Goal: Transaction & Acquisition: Purchase product/service

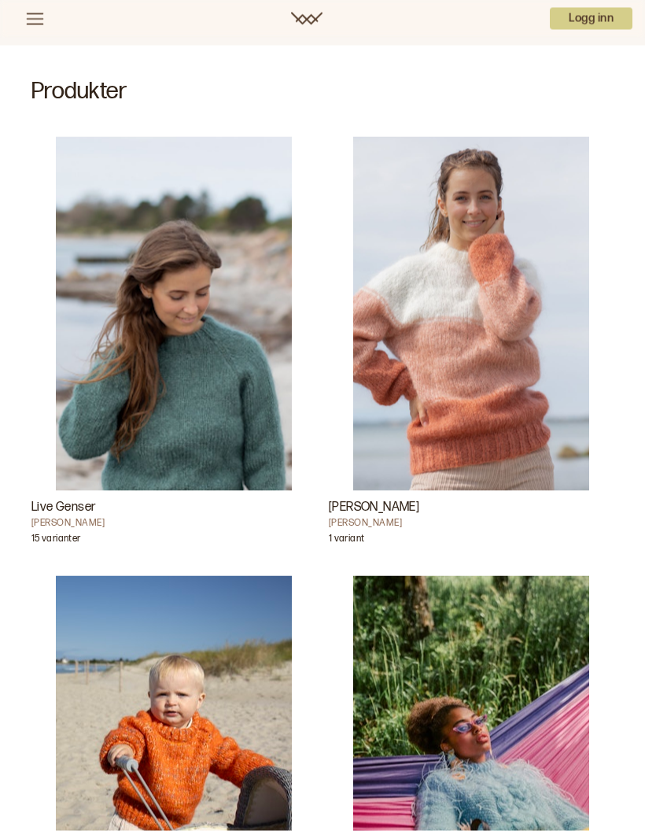
scroll to position [408, 0]
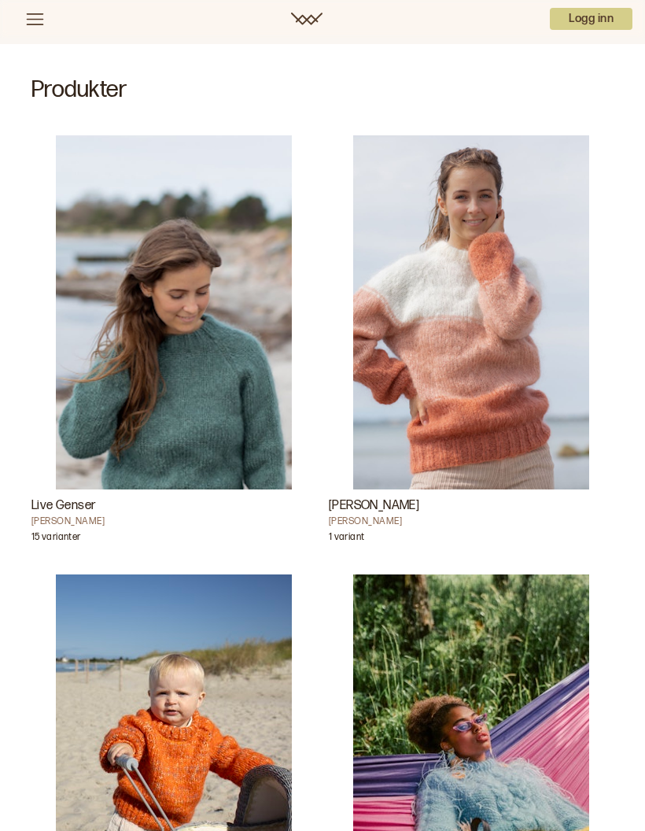
click at [193, 432] on img "Live Genser" at bounding box center [174, 312] width 236 height 354
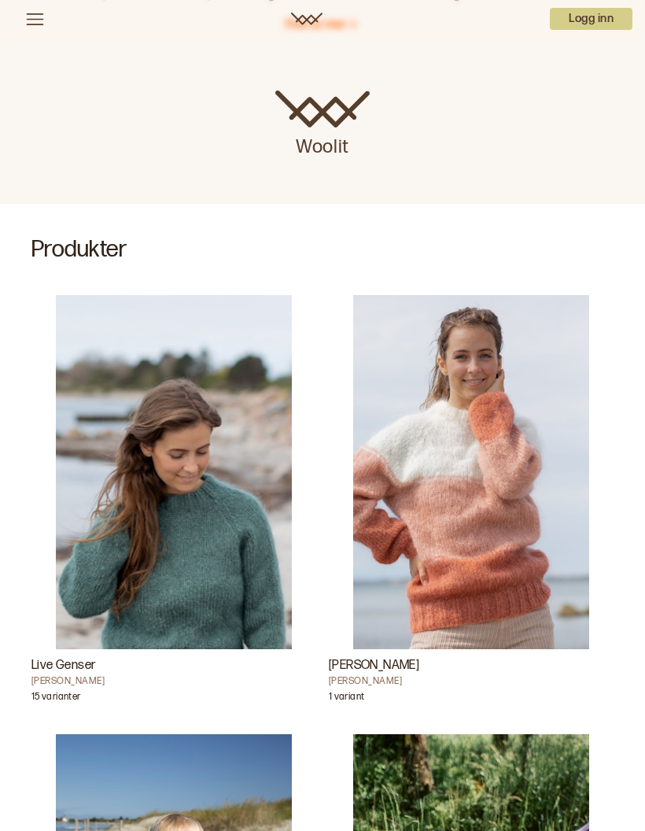
scroll to position [244, 0]
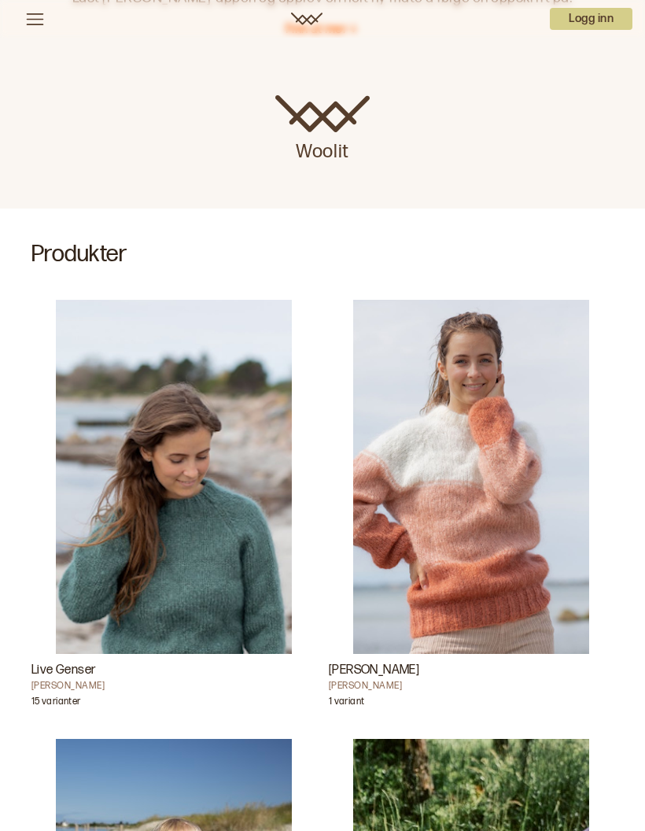
click at [75, 697] on p "15 varianter" at bounding box center [55, 703] width 49 height 16
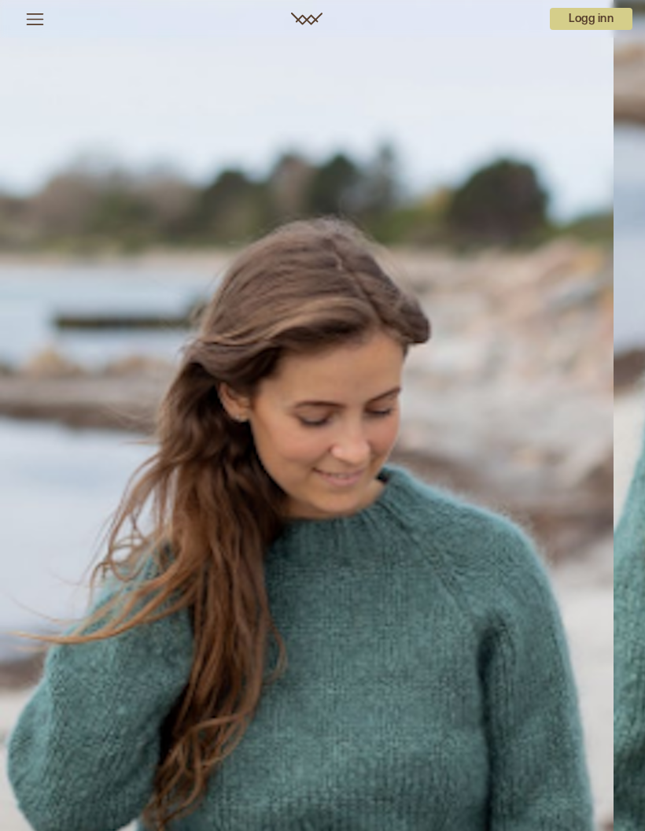
click at [25, 27] on icon at bounding box center [35, 19] width 20 height 20
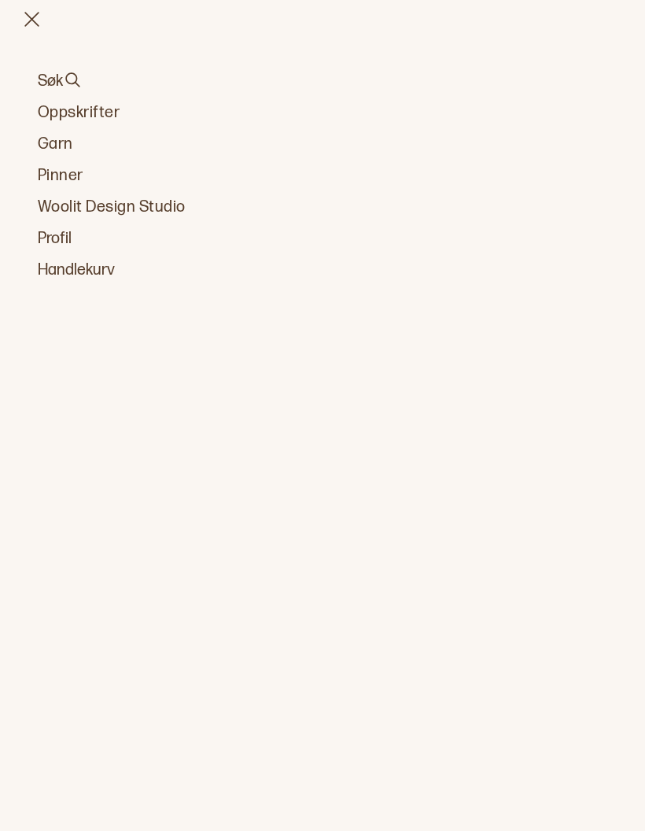
click at [28, 326] on div "Søk Oppskrifter Garn Pinner Woolit Design Studio Profil Handlekurv" at bounding box center [322, 415] width 645 height 831
click at [45, 20] on button at bounding box center [31, 19] width 45 height 20
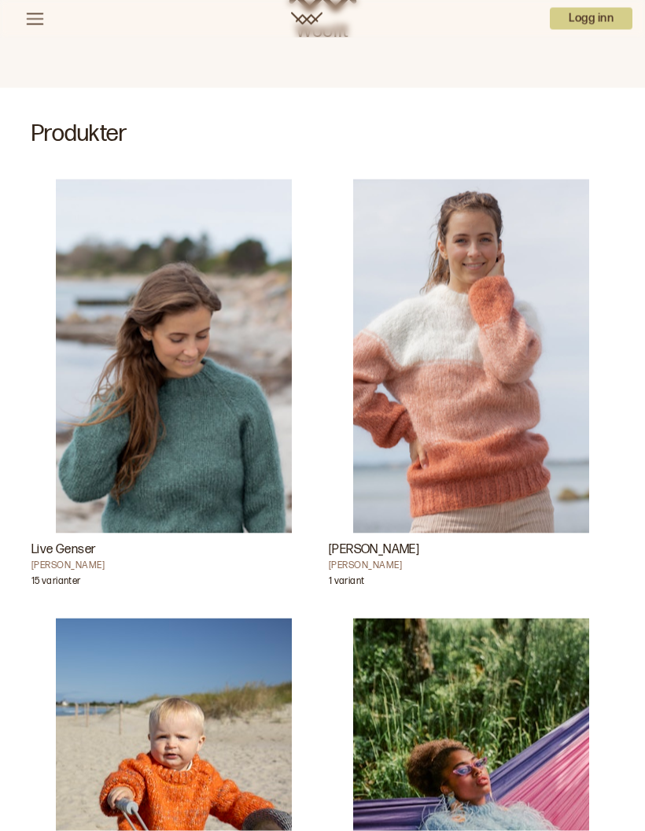
click at [208, 409] on img "Live Genser" at bounding box center [174, 356] width 236 height 354
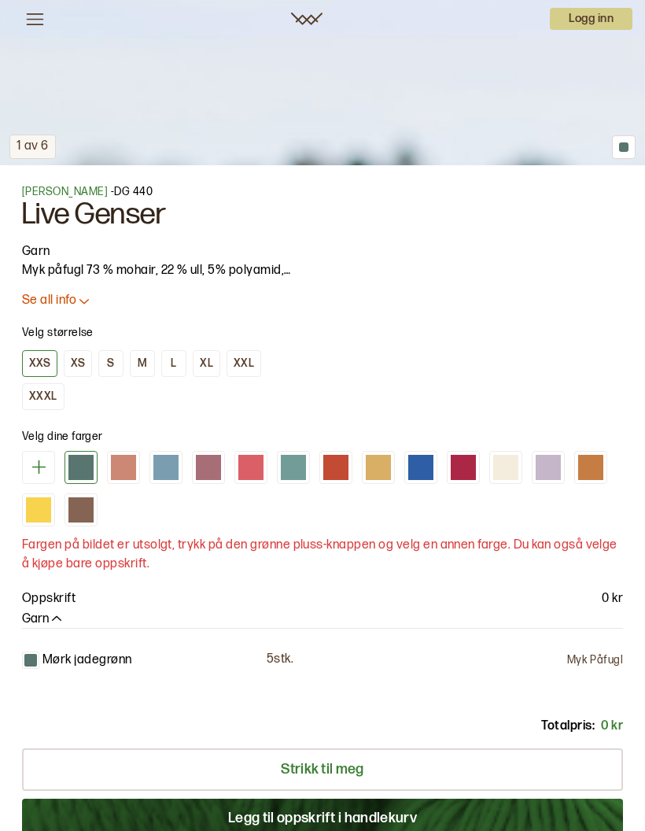
scroll to position [843, 0]
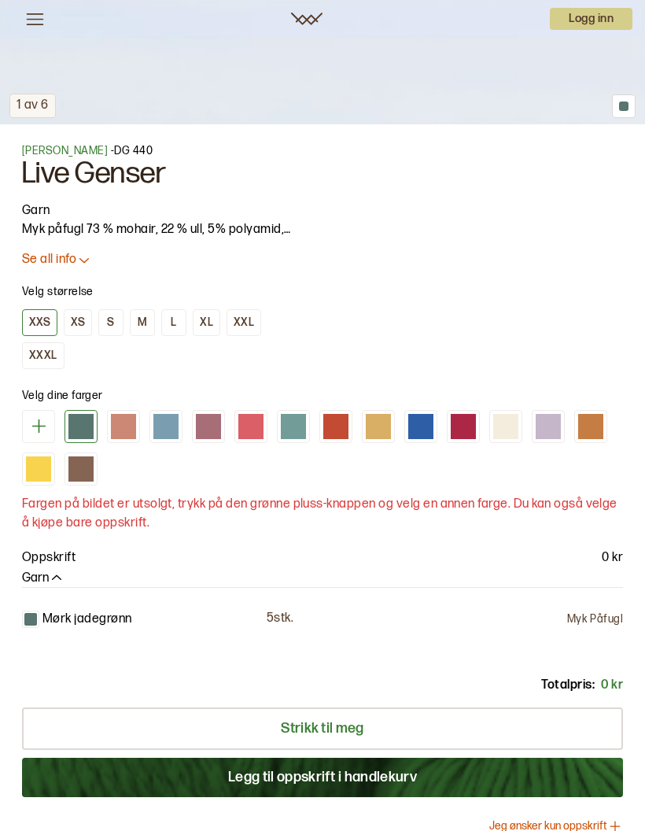
click at [197, 323] on button "XL" at bounding box center [207, 322] width 28 height 27
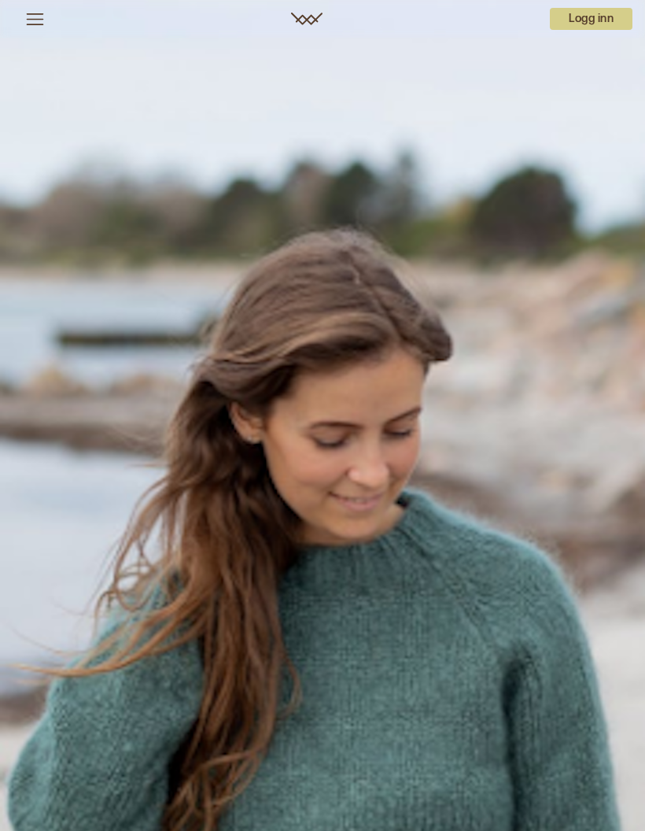
scroll to position [906, 0]
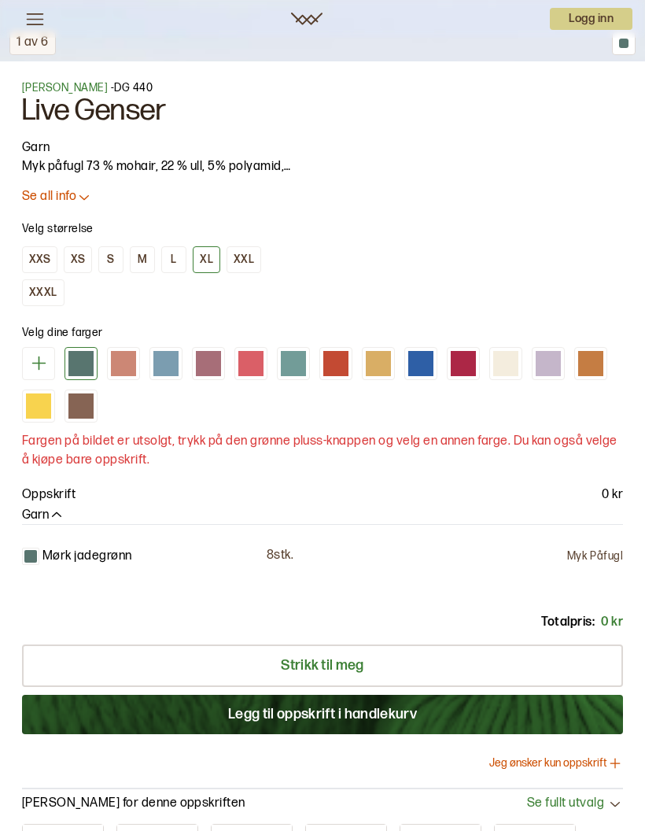
click at [208, 358] on div at bounding box center [208, 363] width 25 height 25
